Goal: Task Accomplishment & Management: Use online tool/utility

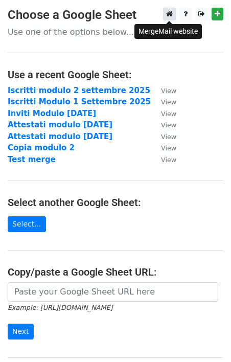
click at [170, 13] on icon at bounding box center [169, 13] width 7 height 7
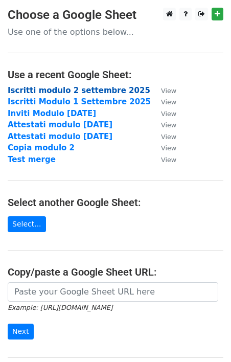
click at [62, 91] on strong "Iscritti modulo 2 settembre 2025" at bounding box center [79, 90] width 143 height 9
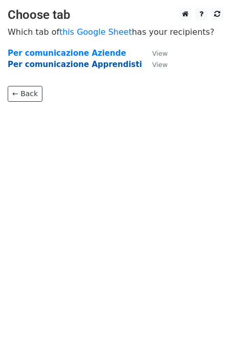
click at [87, 65] on strong "Per comunicazione Apprendisti" at bounding box center [75, 64] width 135 height 9
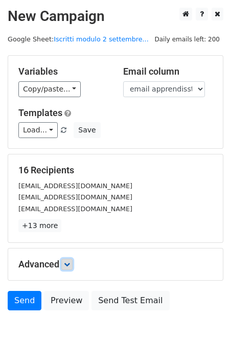
click at [70, 263] on icon at bounding box center [67, 264] width 6 height 6
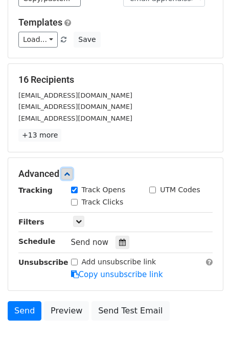
scroll to position [88, 0]
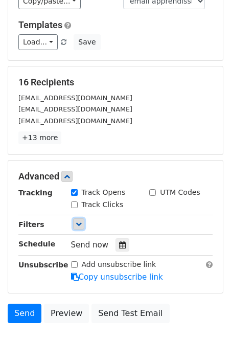
click at [76, 223] on icon at bounding box center [79, 224] width 6 height 6
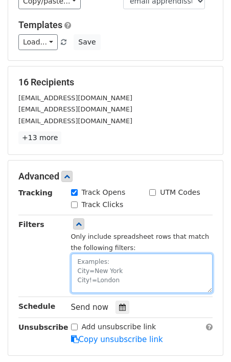
click at [101, 267] on textarea at bounding box center [142, 273] width 142 height 39
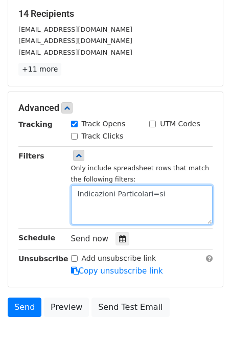
scroll to position [160, 0]
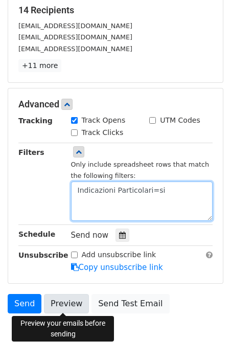
type textarea "Indicazioni Particolari=si"
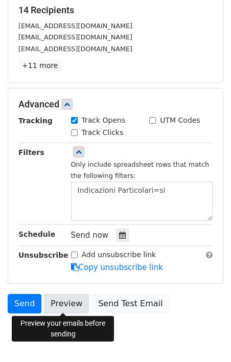
click at [67, 306] on link "Preview" at bounding box center [66, 303] width 45 height 19
click at [119, 235] on icon at bounding box center [122, 235] width 7 height 7
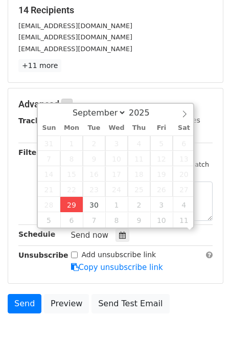
scroll to position [1, 0]
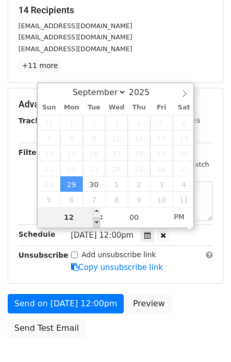
type input "2025-09-29 11:00"
type input "11"
click at [95, 222] on span at bounding box center [96, 222] width 7 height 10
type input "2025-09-29 10:00"
type input "10"
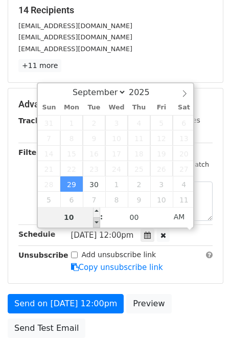
click at [95, 222] on span at bounding box center [96, 222] width 7 height 10
type input "2025-09-29 09:00"
type input "09"
click at [95, 222] on span at bounding box center [96, 222] width 7 height 10
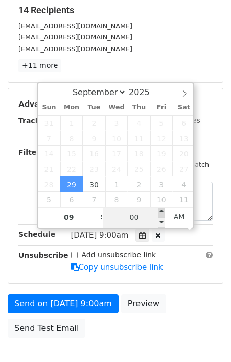
type input "2025-09-29 09:05"
type input "05"
click at [163, 209] on span at bounding box center [161, 212] width 7 height 10
type input "2025-09-29 09:10"
type input "10"
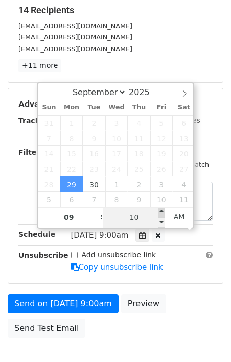
click at [163, 209] on span at bounding box center [161, 212] width 7 height 10
type input "2025-09-29 09:15"
type input "15"
click at [163, 209] on span at bounding box center [161, 212] width 7 height 10
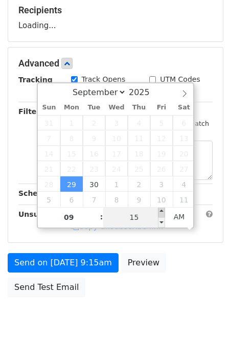
type input "2025-09-29 09:20"
type input "20"
click at [163, 209] on span at bounding box center [161, 212] width 7 height 10
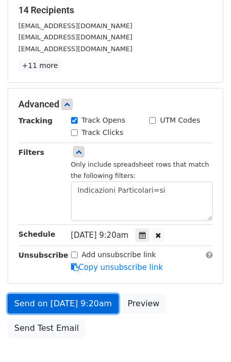
click at [86, 303] on link "Send on Sep 29 at 9:20am" at bounding box center [63, 303] width 111 height 19
